Goal: Transaction & Acquisition: Obtain resource

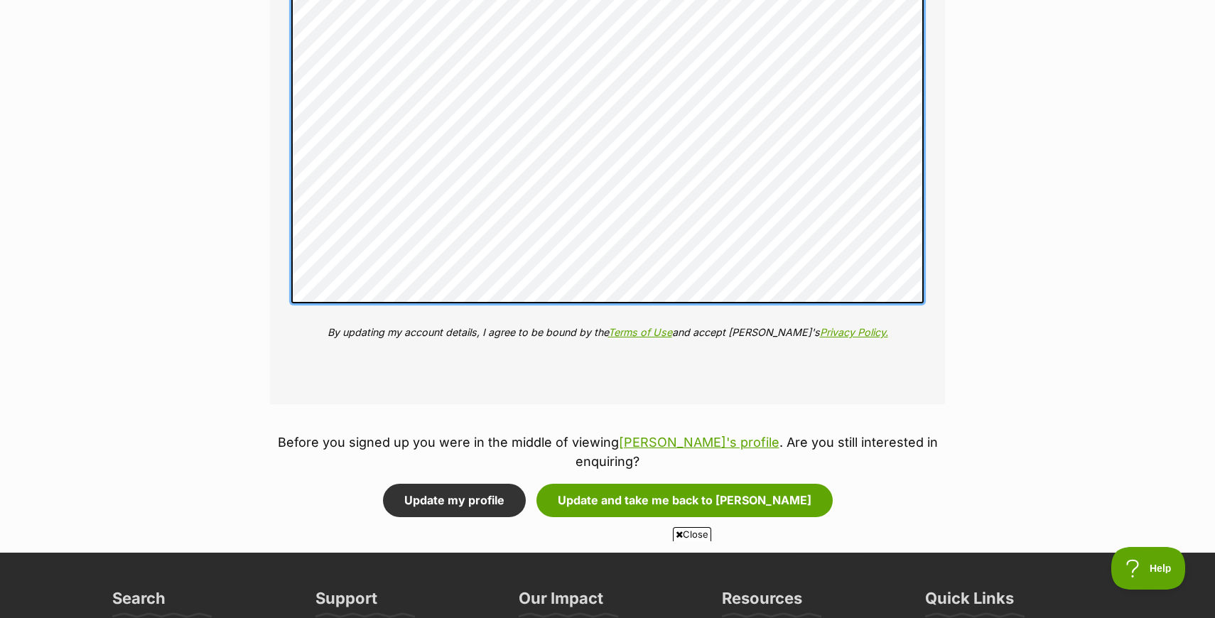
scroll to position [1816, 0]
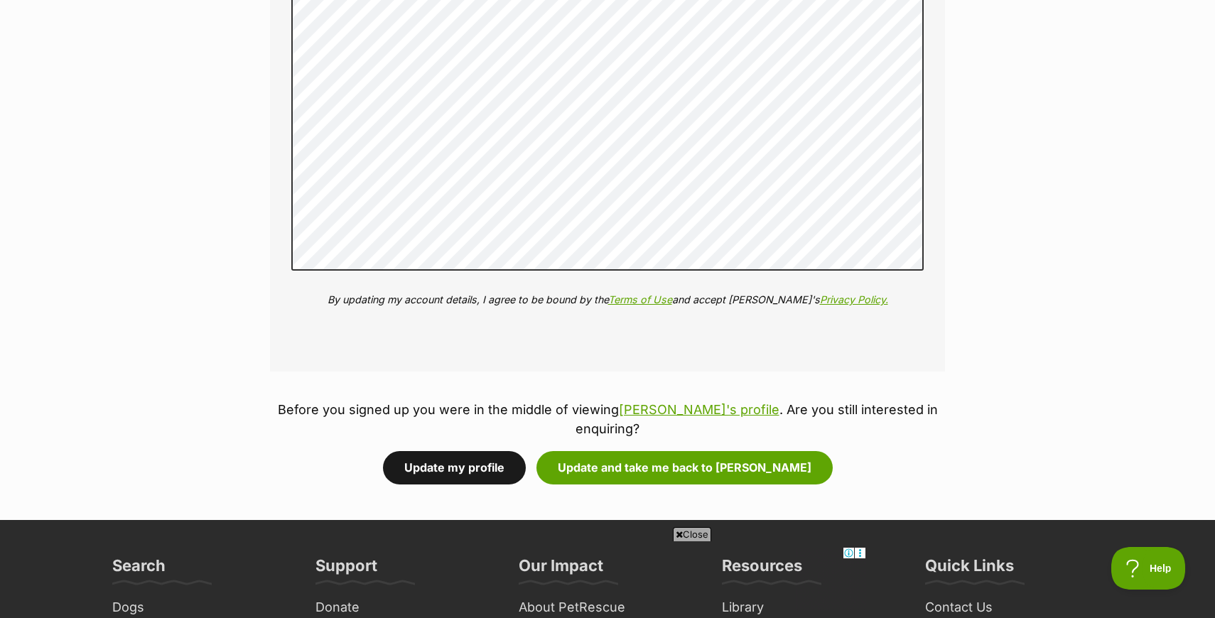
click at [518, 451] on button "Update my profile" at bounding box center [454, 467] width 143 height 33
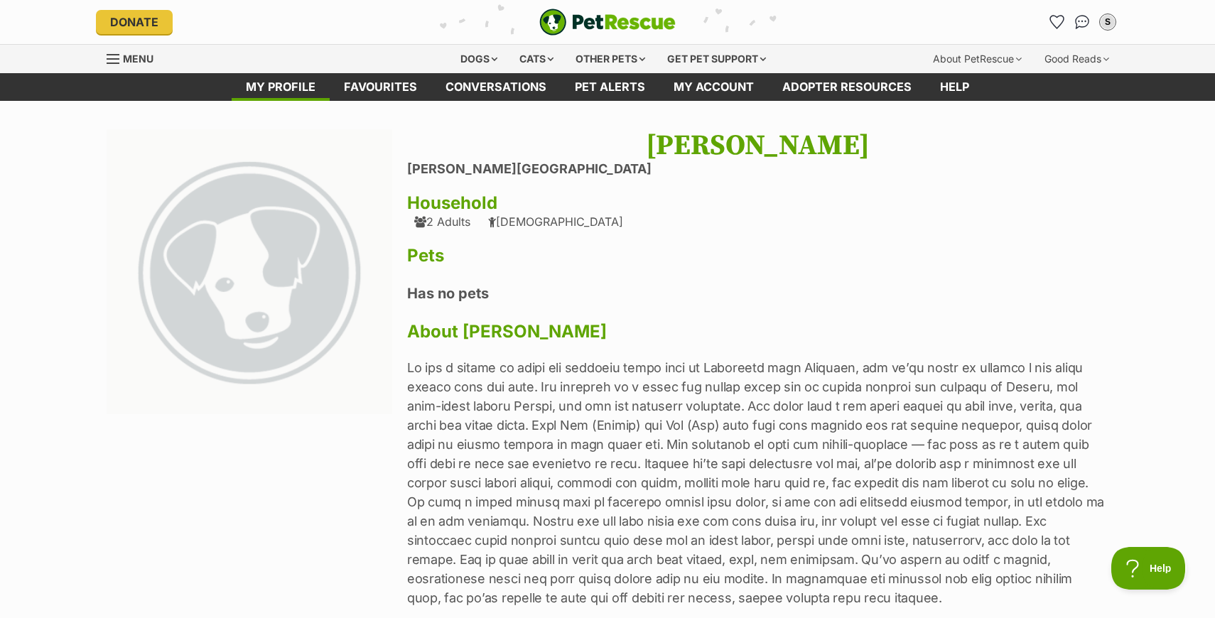
click at [473, 444] on p at bounding box center [757, 482] width 701 height 249
click at [526, 56] on div "Cats" at bounding box center [537, 59] width 54 height 28
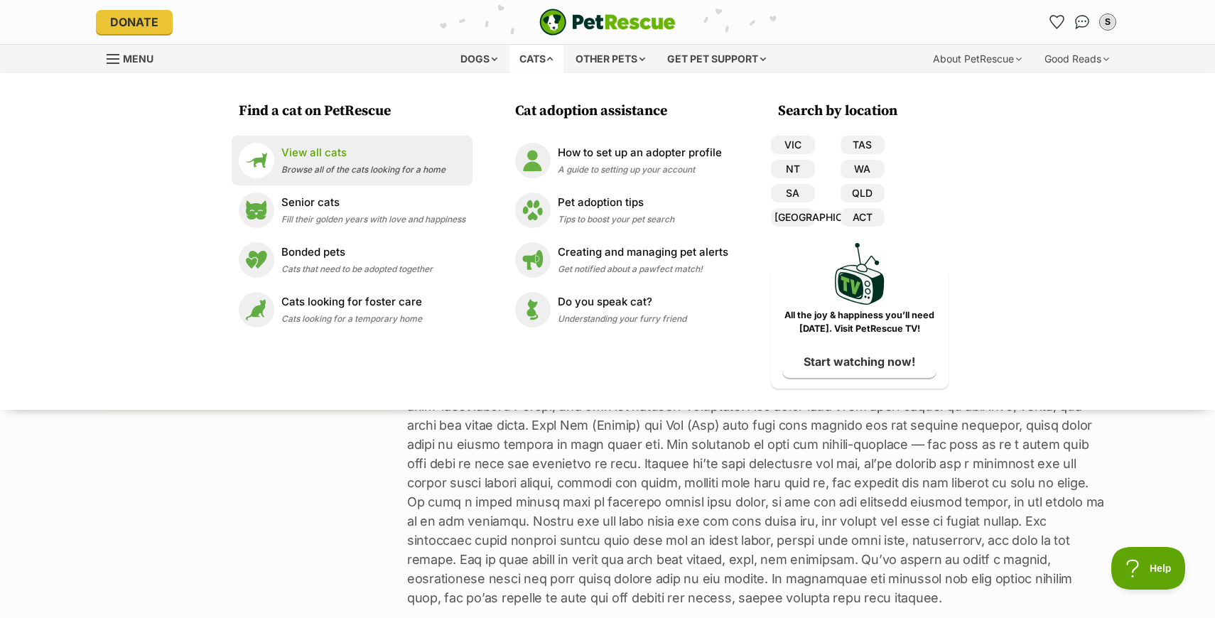
click at [341, 164] on span "Browse all of the cats looking for a home" at bounding box center [363, 169] width 164 height 11
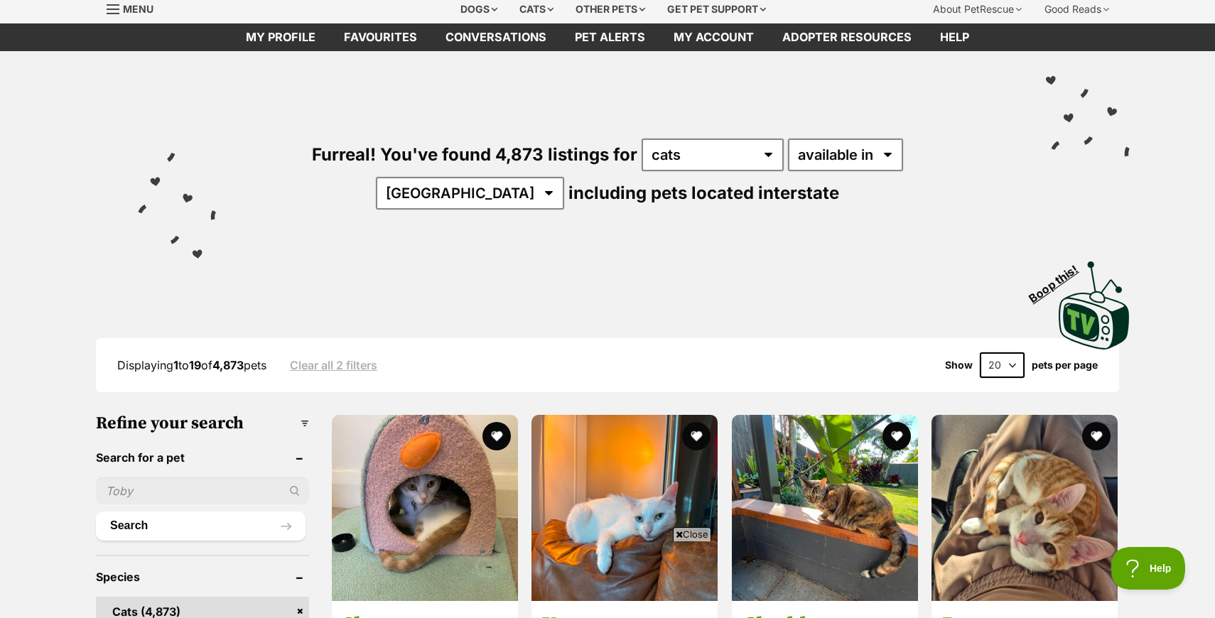
scroll to position [24, 0]
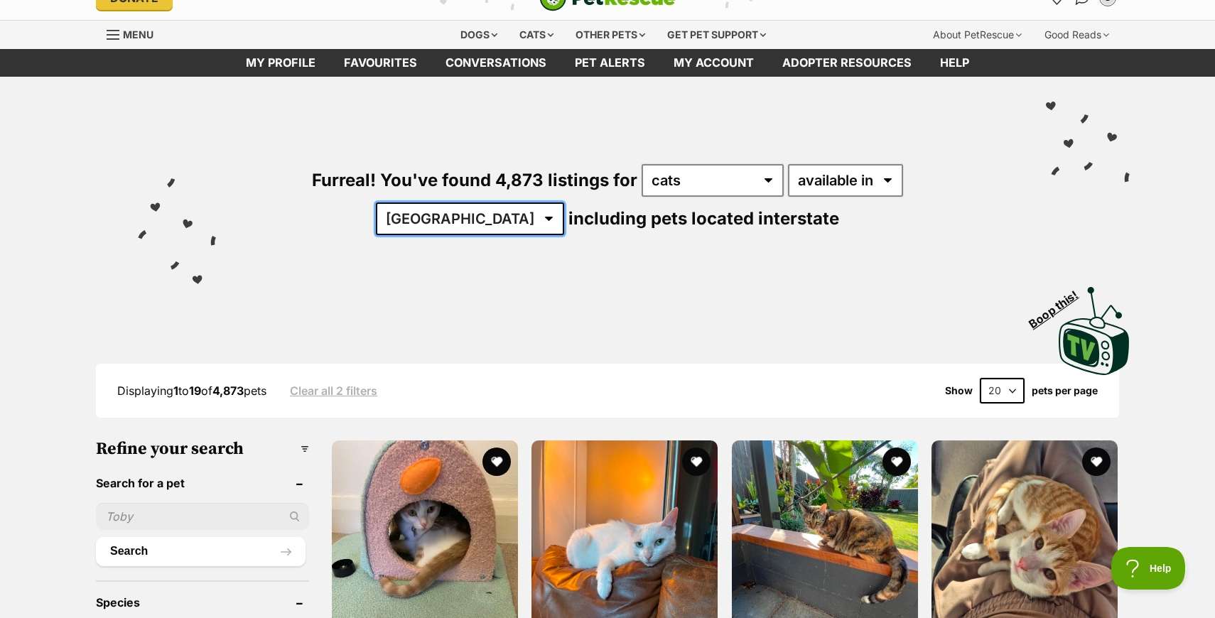
select select "VIC"
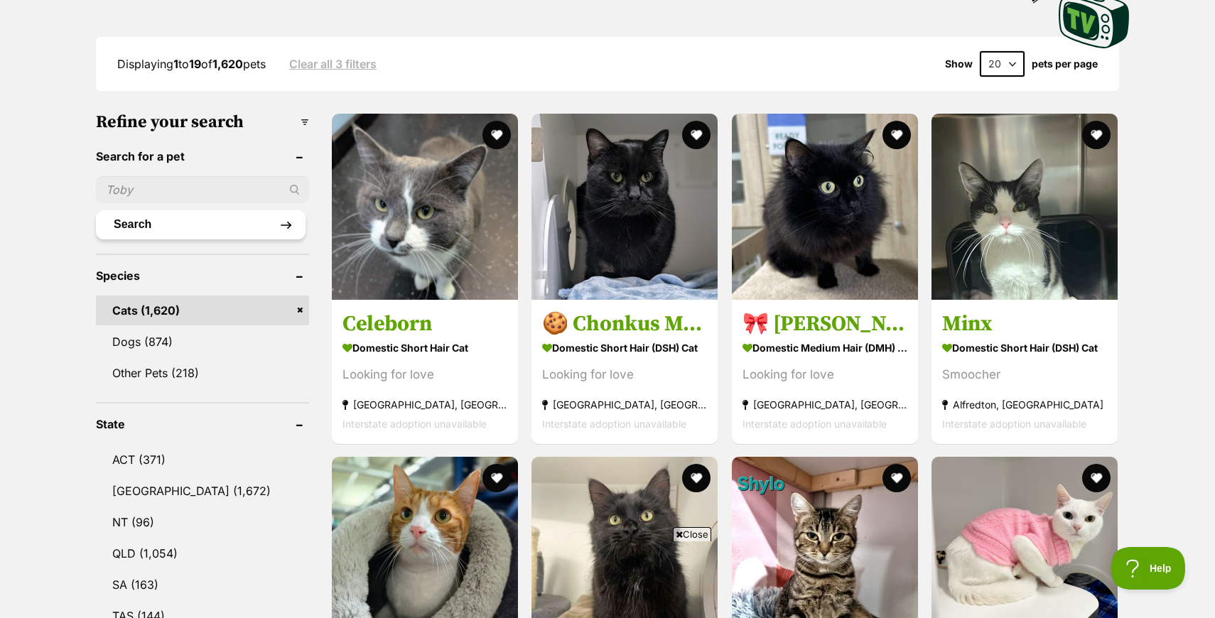
scroll to position [344, 0]
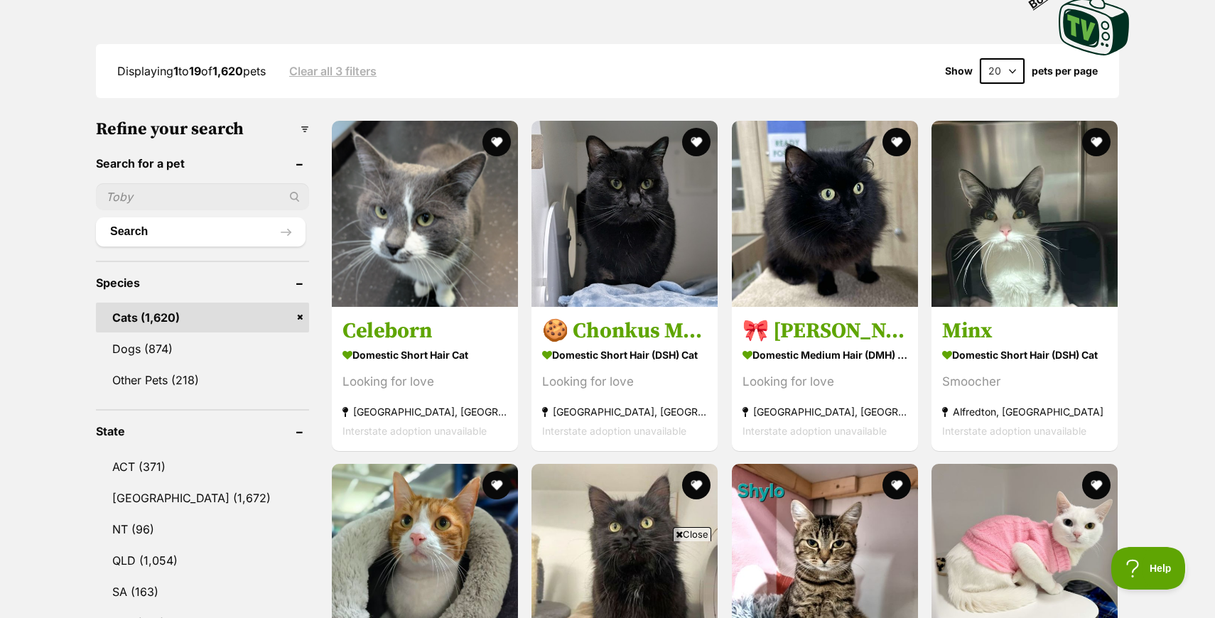
click at [220, 190] on input "text" at bounding box center [202, 196] width 213 height 27
type input "marjory"
click at [200, 227] on button "Search" at bounding box center [201, 231] width 210 height 28
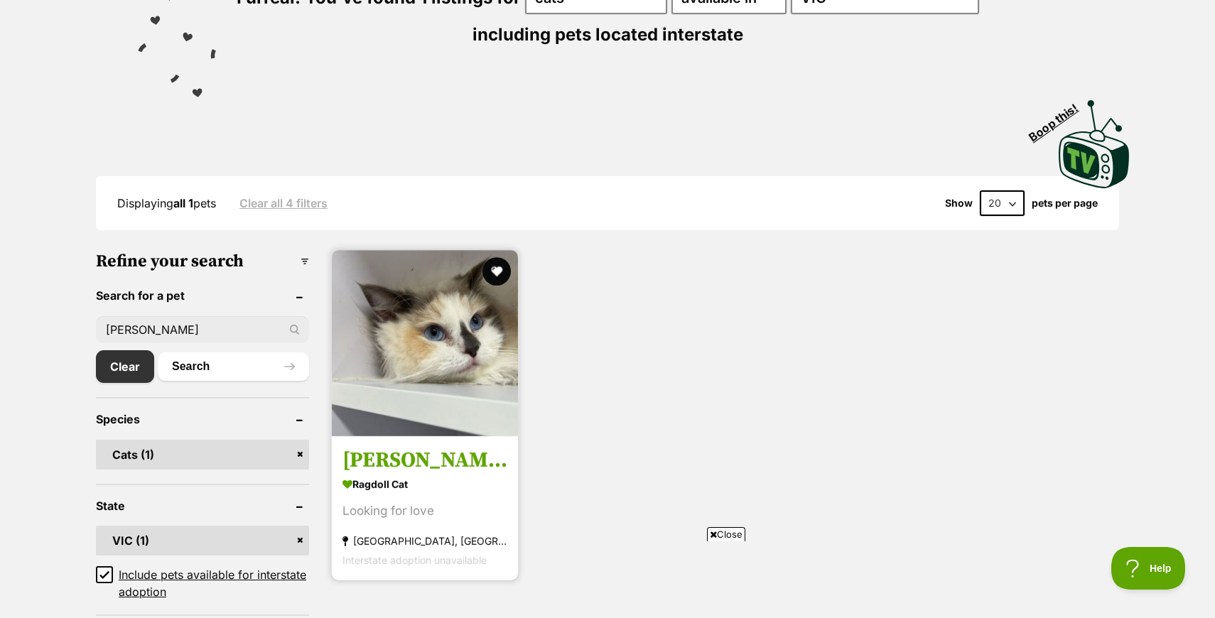
click at [411, 463] on h3 "[PERSON_NAME]" at bounding box center [425, 460] width 165 height 27
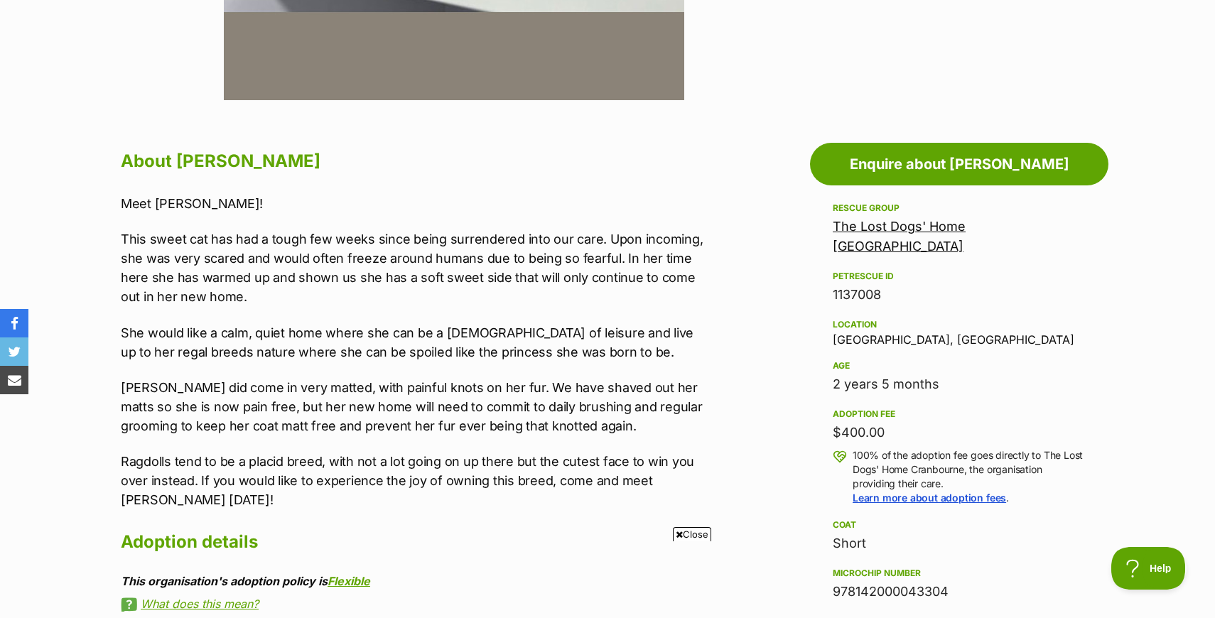
scroll to position [661, 0]
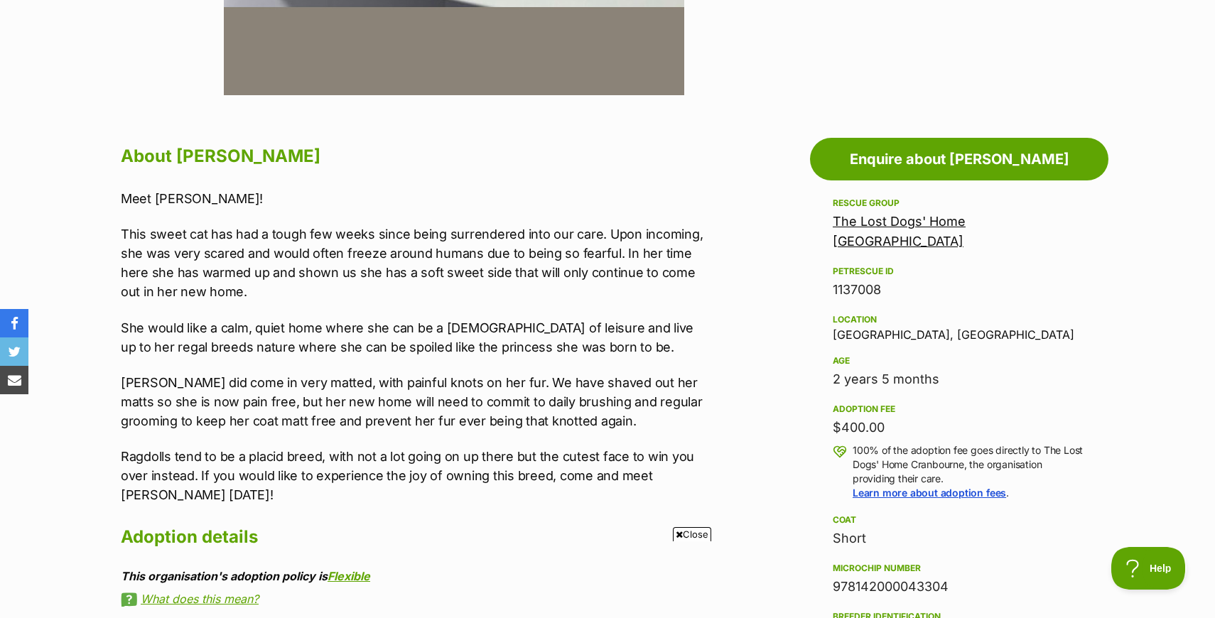
click at [472, 393] on p "[PERSON_NAME] did come in very matted, with painful knots on her fur. We have s…" at bounding box center [414, 402] width 587 height 58
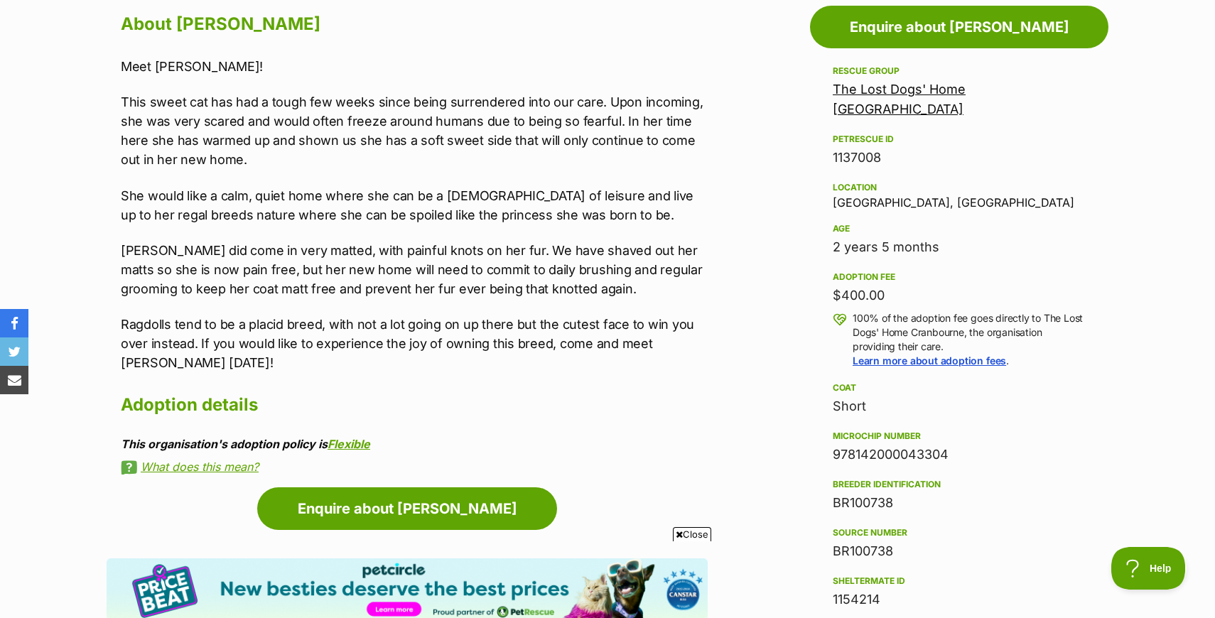
scroll to position [797, 0]
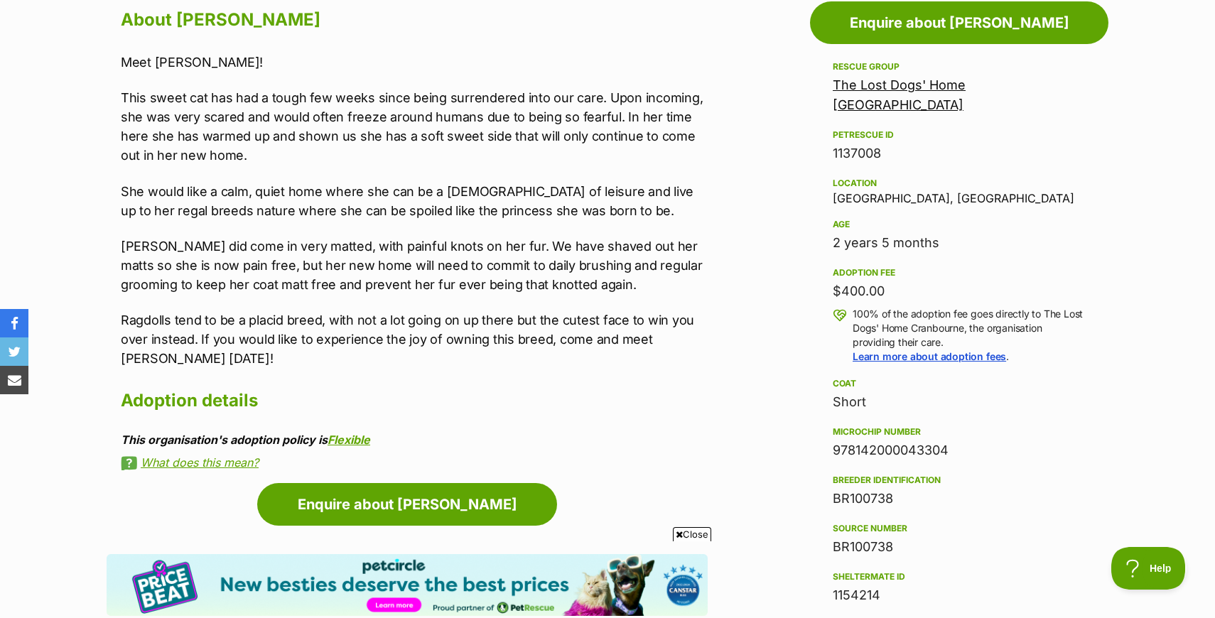
click at [390, 328] on p "Ragdolls tend to be a placid breed, with not a lot going on up there but the cu…" at bounding box center [414, 340] width 587 height 58
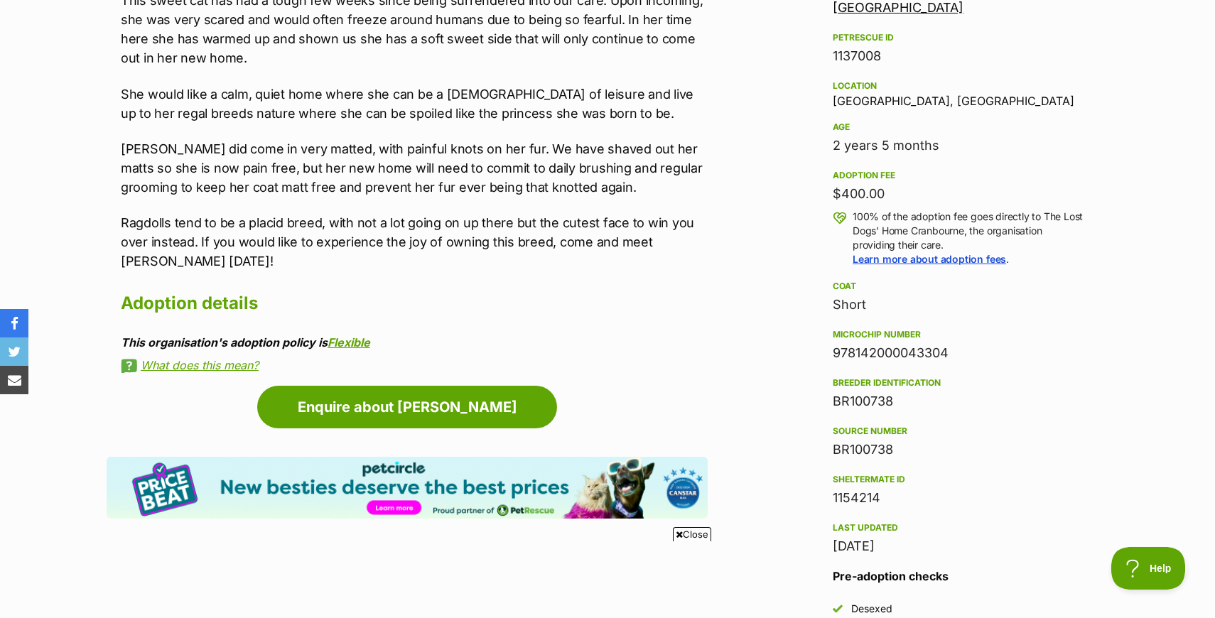
scroll to position [899, 0]
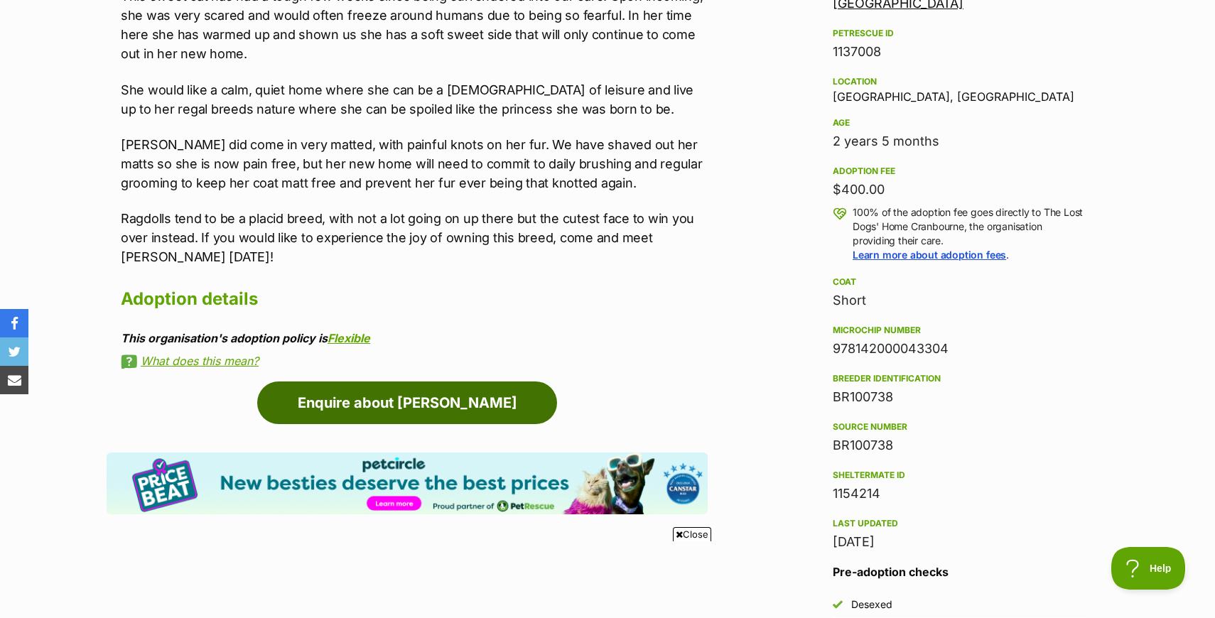
click at [359, 408] on link "Enquire about Marjorie" at bounding box center [407, 403] width 300 height 43
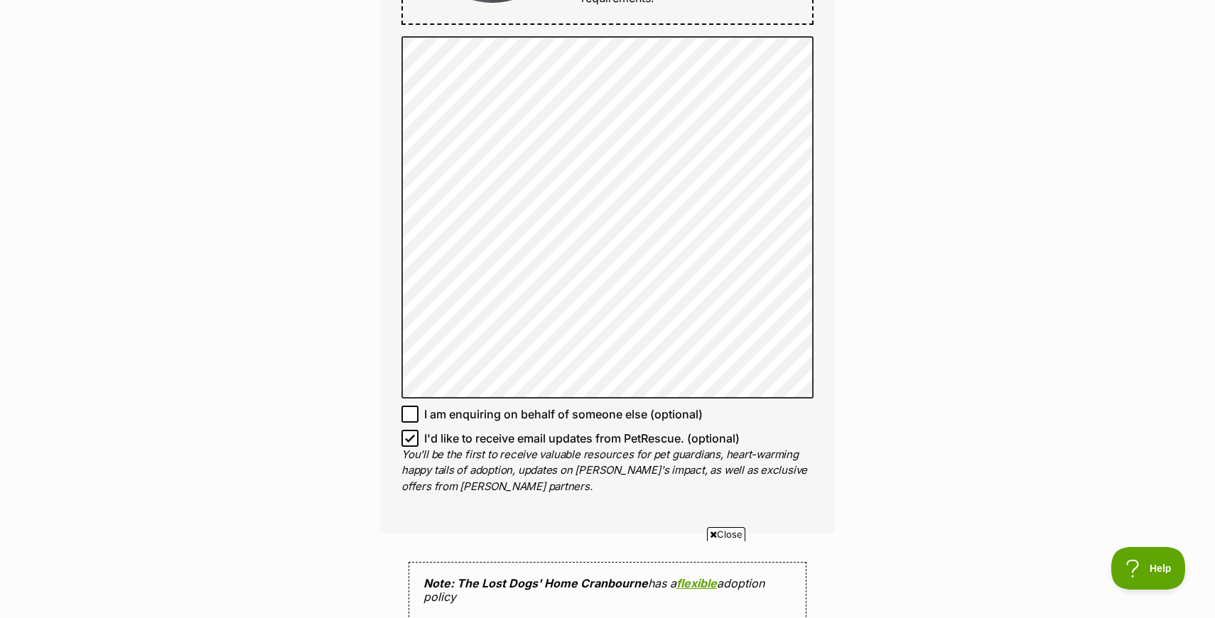
scroll to position [962, 0]
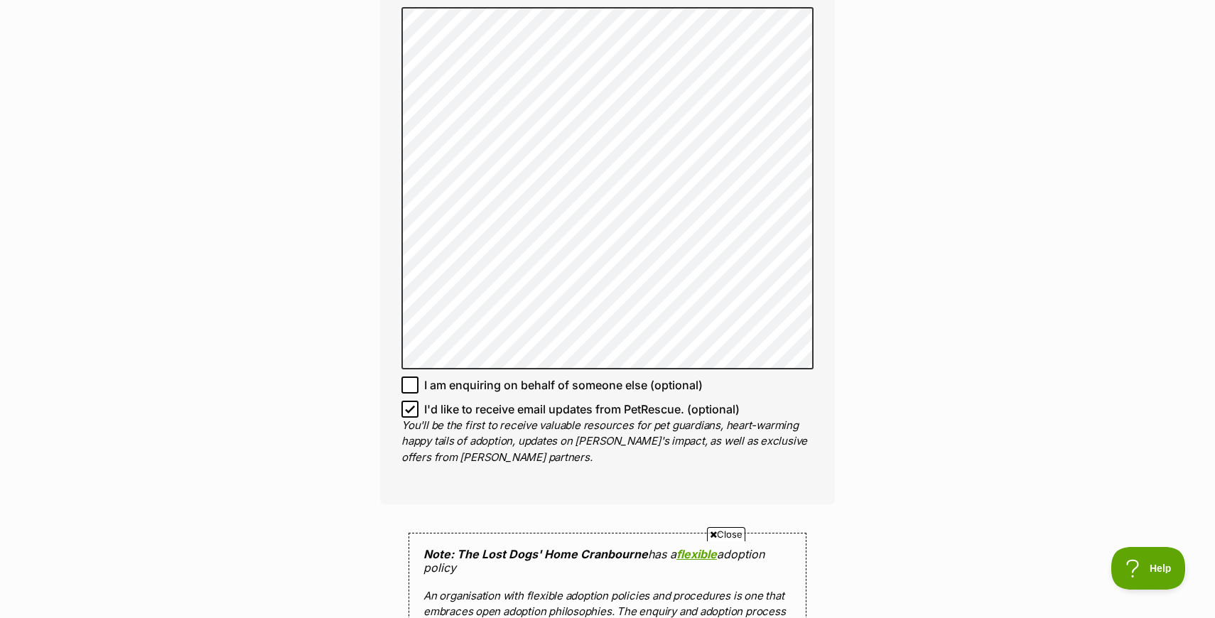
click at [409, 407] on icon at bounding box center [410, 409] width 10 height 10
click at [409, 407] on input "I'd like to receive email updates from PetRescue. (optional)" at bounding box center [410, 409] width 17 height 17
checkbox input "false"
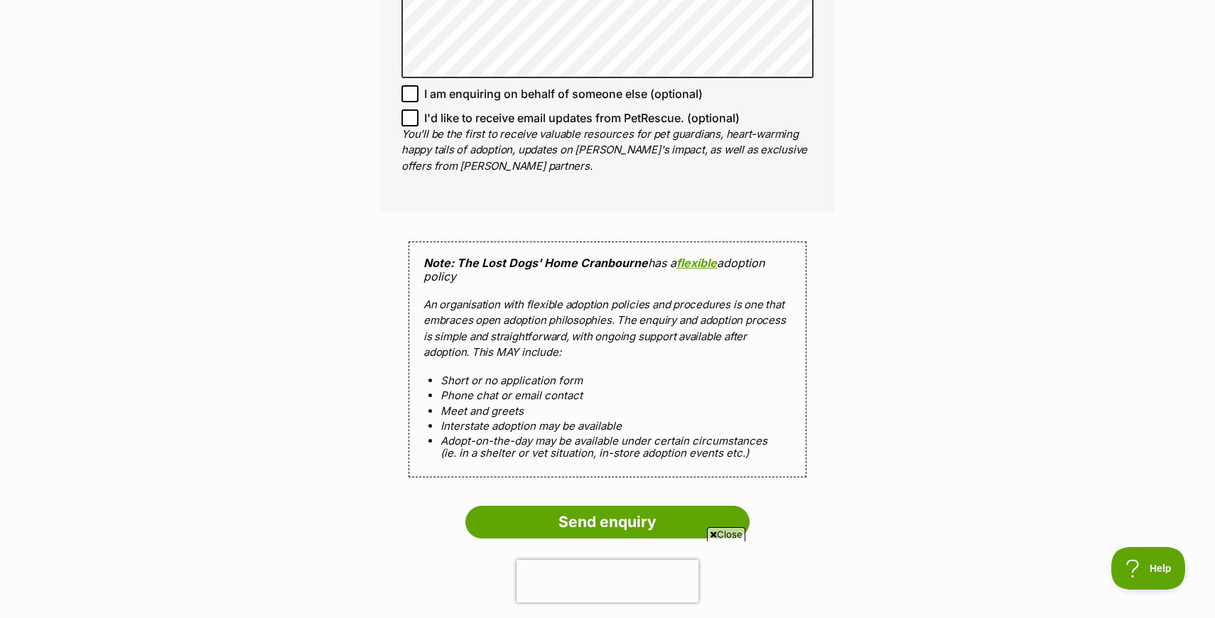
click at [429, 461] on div "Note: The Lost Dogs' Home Cranbourne has a flexible adoption policy An organisa…" at bounding box center [608, 359] width 398 height 235
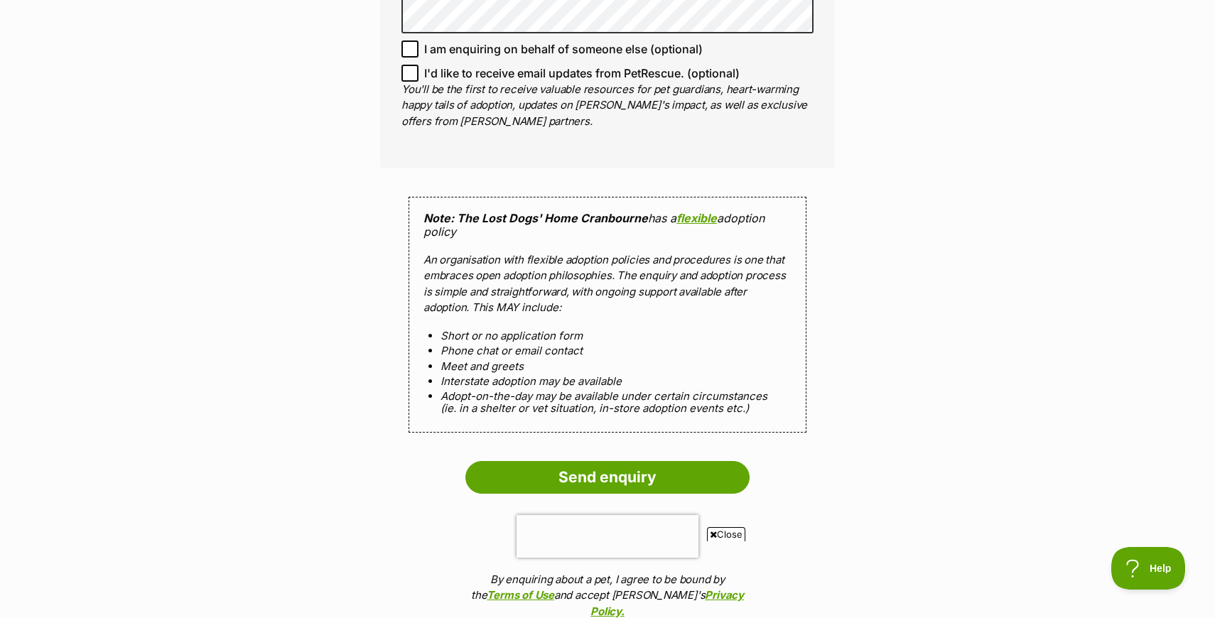
scroll to position [1312, 0]
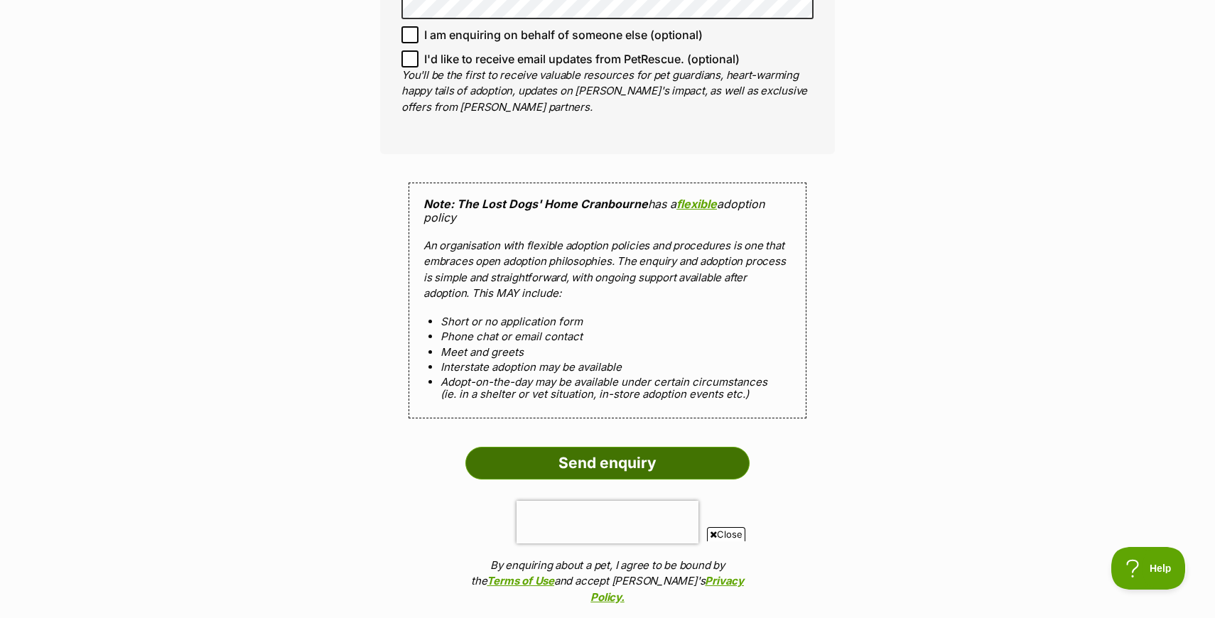
click at [591, 461] on input "Send enquiry" at bounding box center [607, 463] width 284 height 33
